Goal: Find specific page/section: Find specific page/section

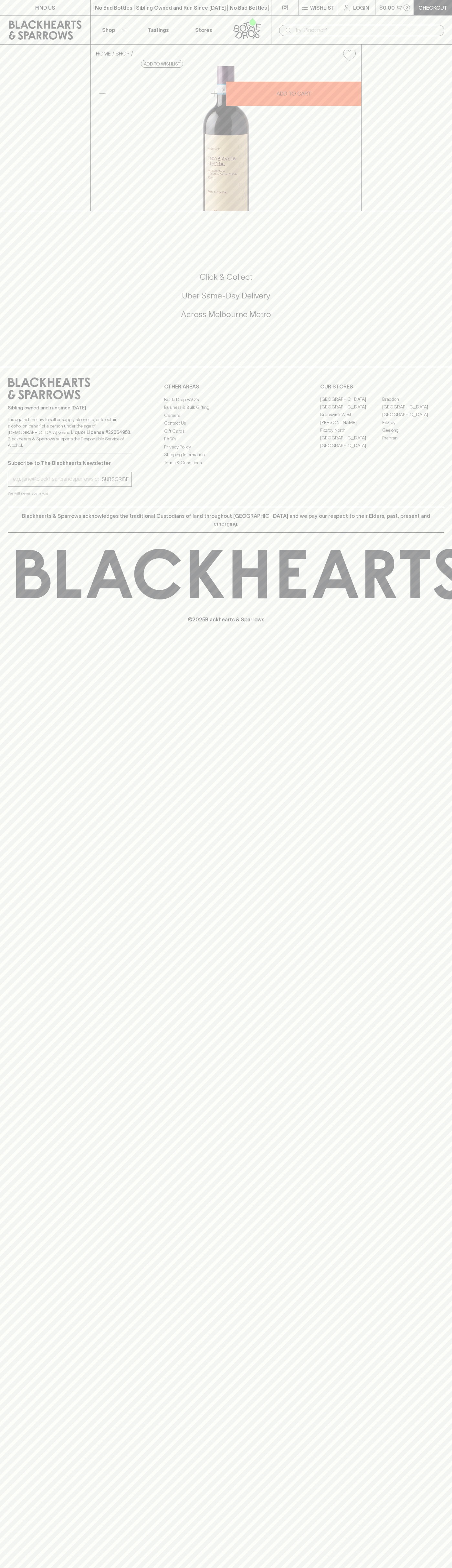
click at [351, 411] on link "[GEOGRAPHIC_DATA]" at bounding box center [351, 407] width 62 height 8
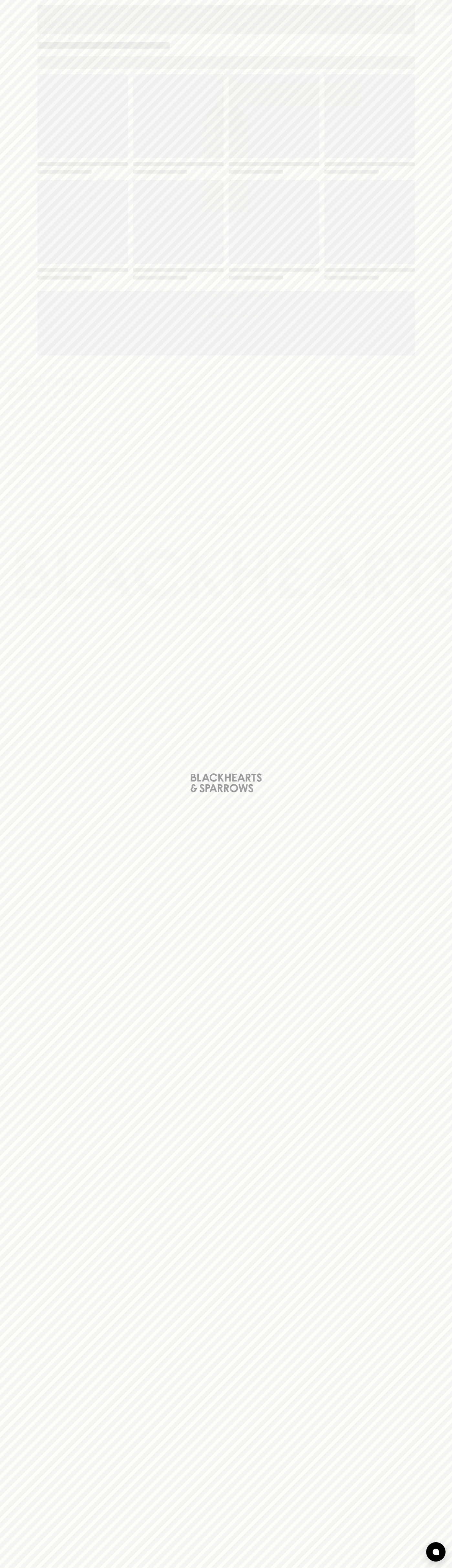
click at [307, 176] on div "Loading" at bounding box center [225, 177] width 377 height 206
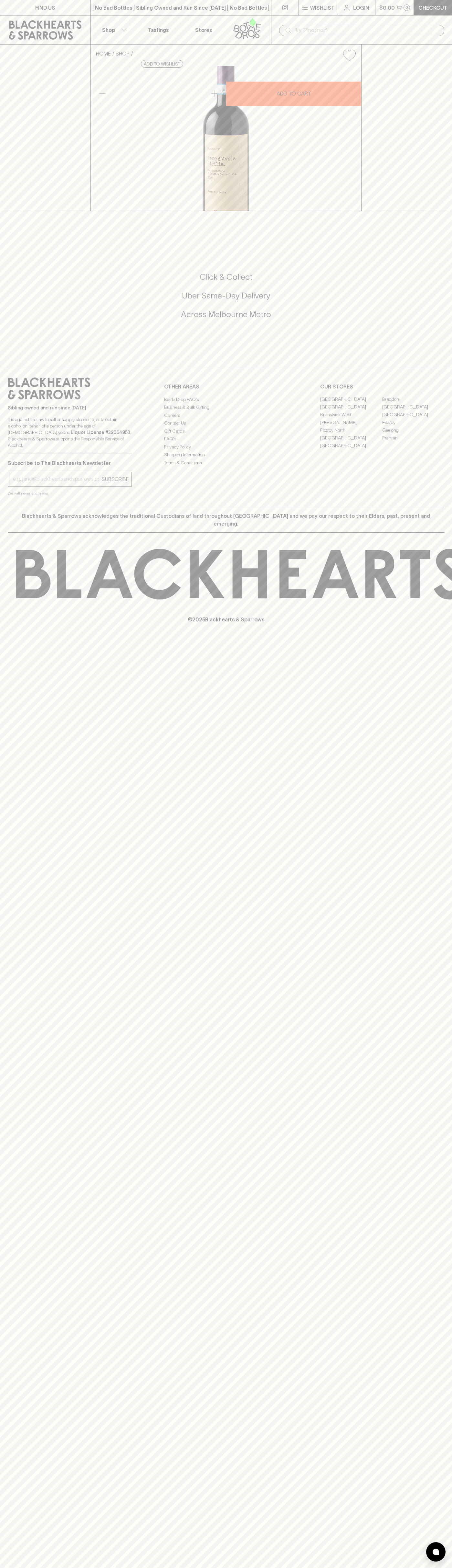
click at [97, 23] on button "Shop" at bounding box center [113, 29] width 45 height 29
click at [424, 1567] on html "FIND US | No Bad Bottles | Sibling Owned and Run Since [DATE] | No Bad Bottles …" at bounding box center [226, 784] width 452 height 1568
click at [15, 468] on div at bounding box center [226, 784] width 452 height 1568
